Goal: Communication & Community: Ask a question

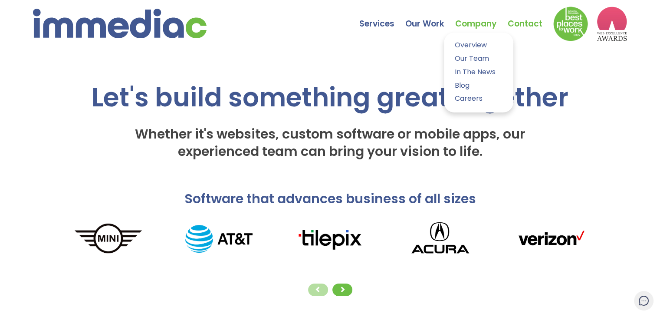
drag, startPoint x: 520, startPoint y: 23, endPoint x: 500, endPoint y: 24, distance: 19.6
click at [520, 23] on link "Contact" at bounding box center [531, 17] width 46 height 30
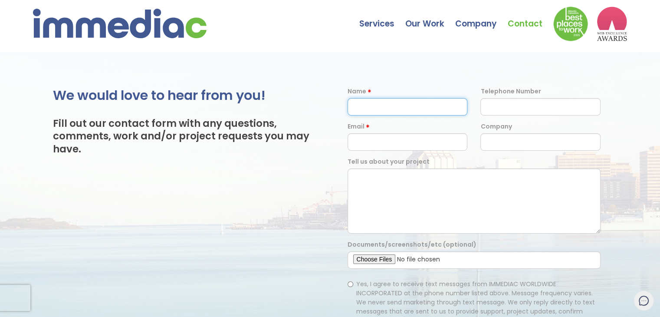
click at [398, 106] on input "text" at bounding box center [408, 106] width 120 height 17
type input "Suman Bauri"
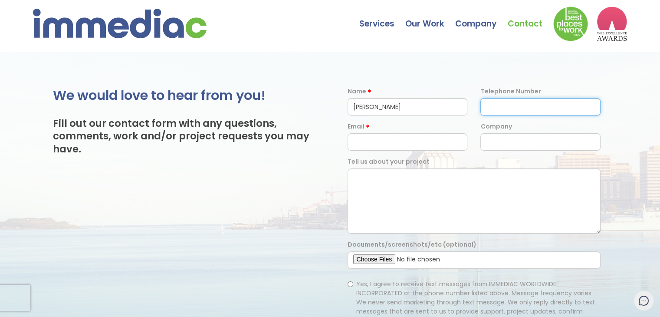
type input "07908590346"
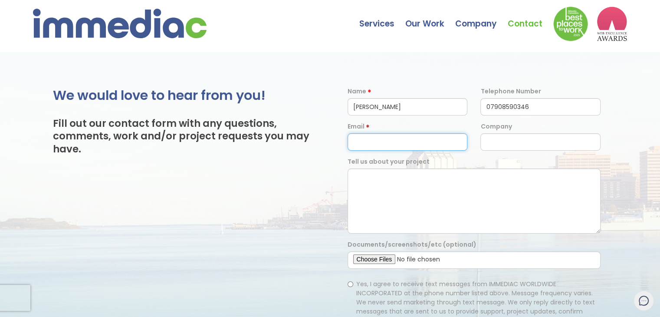
type input "suman.digitallinkbuilding@gmail.com"
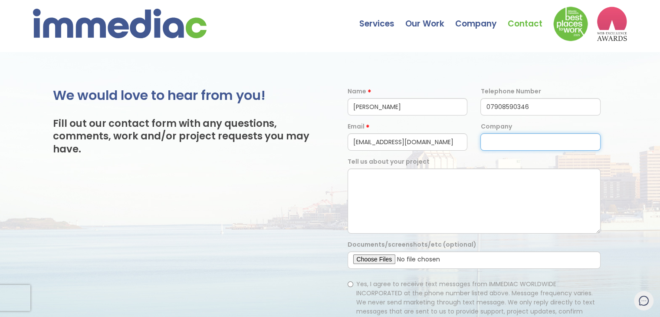
type input "Digital Link Building"
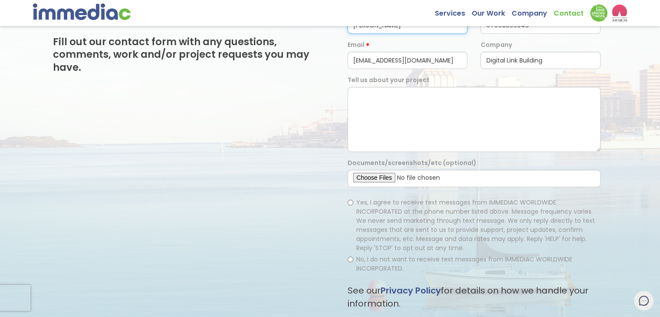
scroll to position [87, 0]
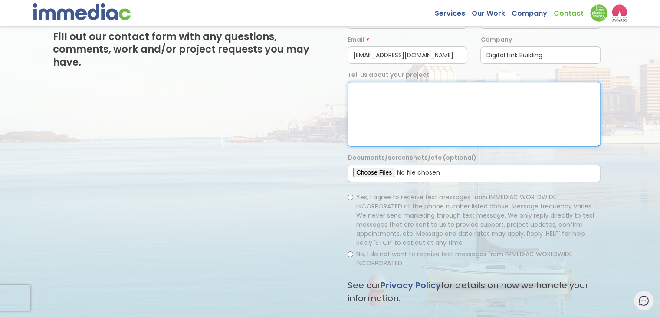
click at [384, 125] on textarea at bounding box center [474, 114] width 253 height 65
paste textarea "Hello, I represent a guest post provider, and I manage several websites with hi…"
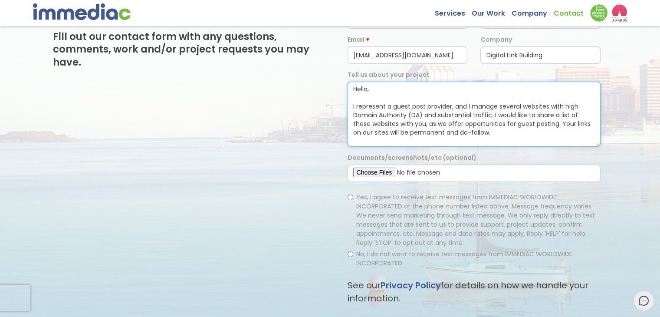
scroll to position [24, 0]
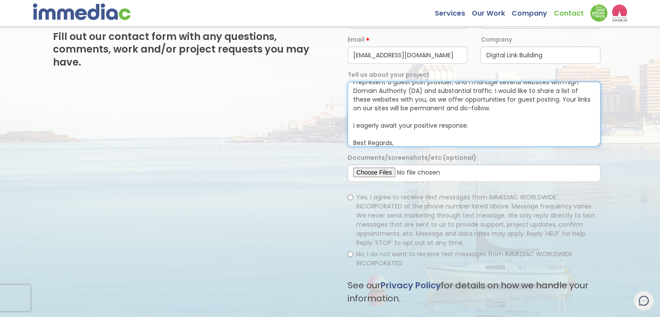
type textarea "Hello, I represent a guest post provider, and I manage several websites with hi…"
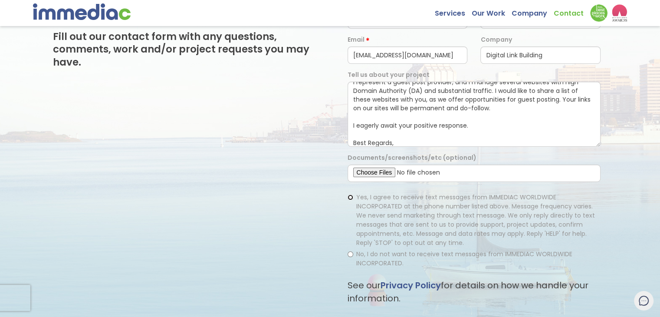
drag, startPoint x: 349, startPoint y: 197, endPoint x: 359, endPoint y: 199, distance: 10.7
click at [349, 197] on input "Yes, I agree to receive text messages from IMMEDIAC WORLDWIDE INCORPORATED at t…" at bounding box center [351, 197] width 6 height 6
radio input "true"
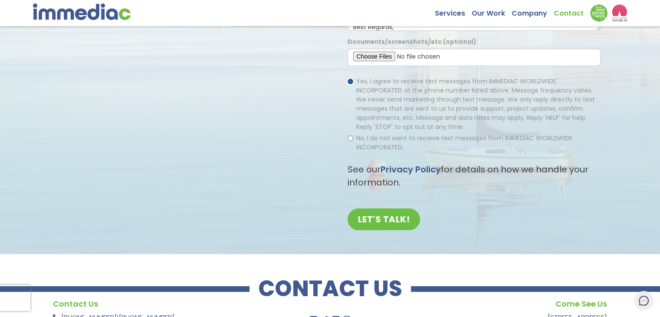
scroll to position [217, 0]
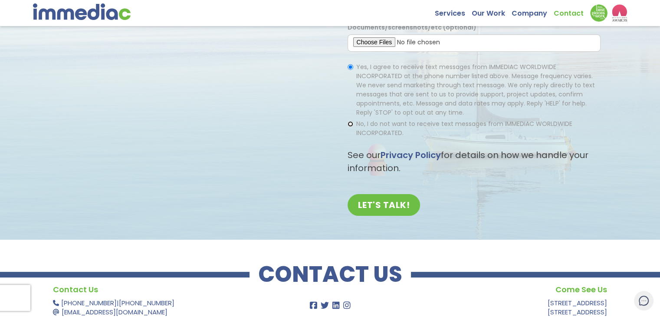
click at [349, 124] on input "No, I do not want to receive text messages from IMMEDIAC WORLDWIDE INCORPORATED." at bounding box center [351, 124] width 6 height 6
radio input "true"
click at [351, 64] on input "Yes, I agree to receive text messages from IMMEDIAC WORLDWIDE INCORPORATED at t…" at bounding box center [351, 67] width 6 height 6
radio input "true"
click at [372, 205] on input "LET'S TALK!" at bounding box center [384, 205] width 73 height 22
